Goal: Information Seeking & Learning: Learn about a topic

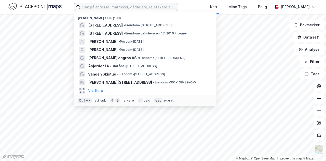
click at [107, 7] on input at bounding box center [129, 7] width 98 height 8
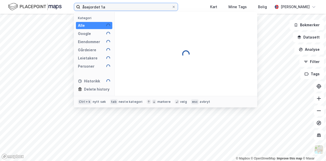
type input "åsejordet 1a"
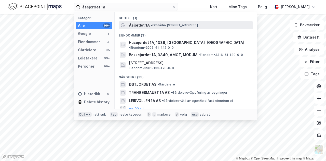
click at [160, 24] on span "• Område • [STREET_ADDRESS]" at bounding box center [174, 25] width 47 height 4
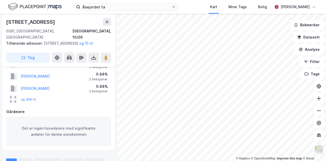
scroll to position [31, 0]
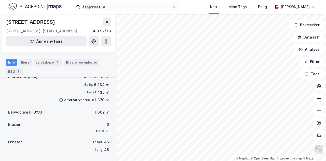
scroll to position [75, 0]
